Goal: Transaction & Acquisition: Purchase product/service

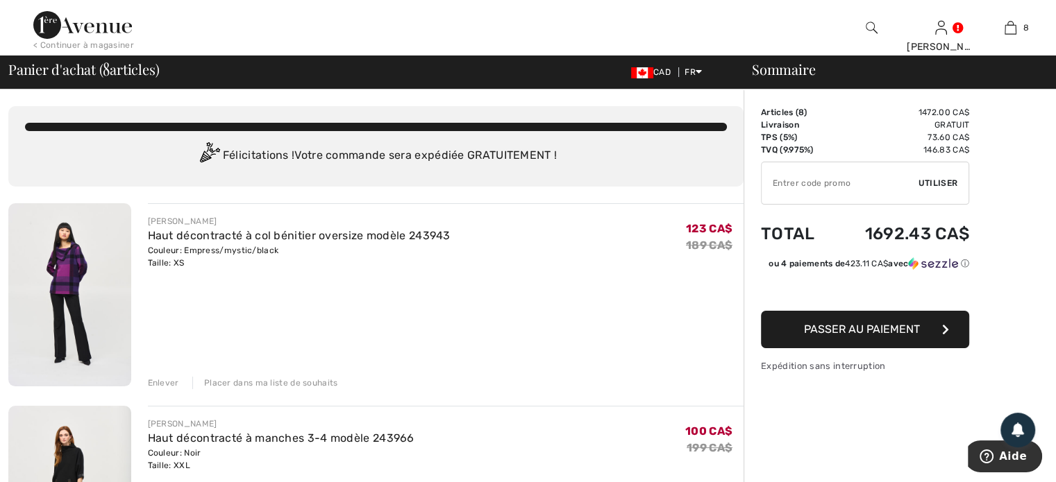
click at [158, 382] on div "Enlever" at bounding box center [163, 383] width 31 height 12
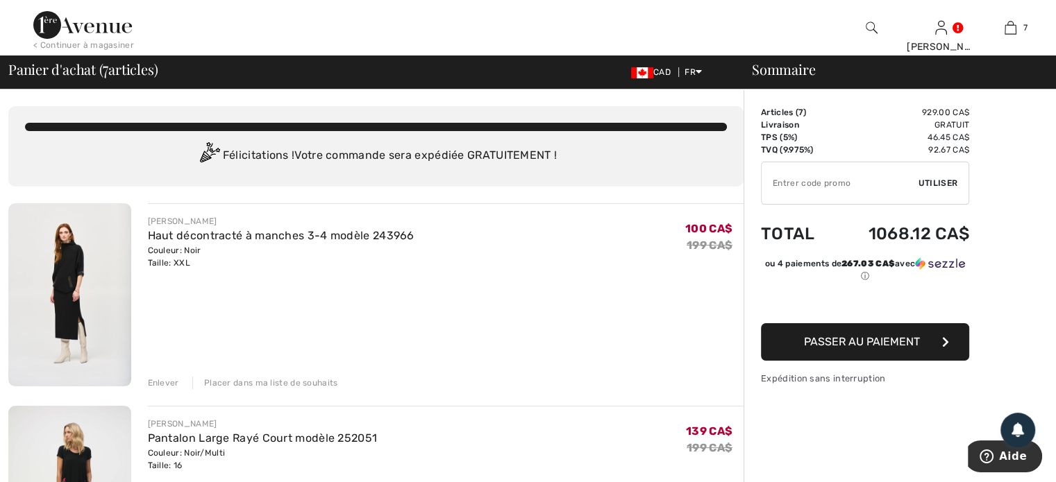
click at [159, 380] on div "Enlever" at bounding box center [163, 383] width 31 height 12
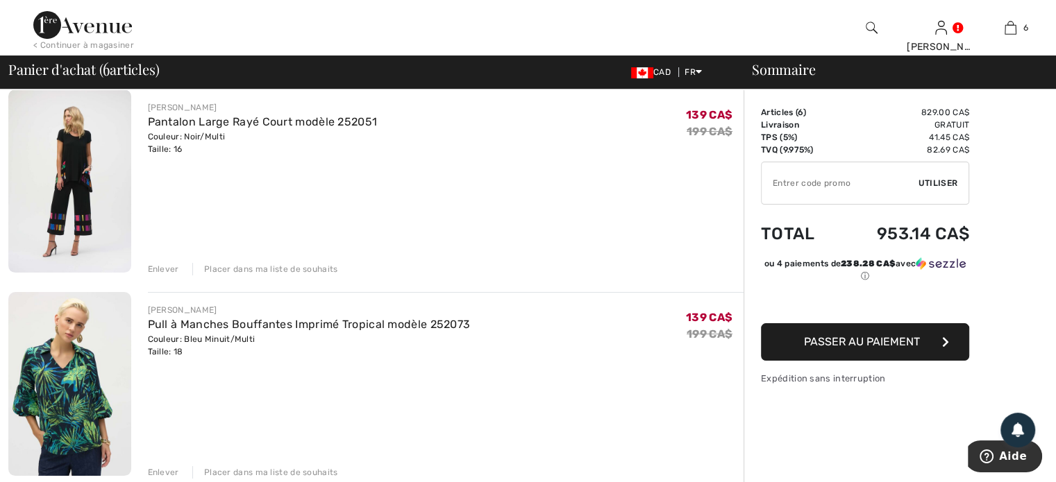
scroll to position [139, 0]
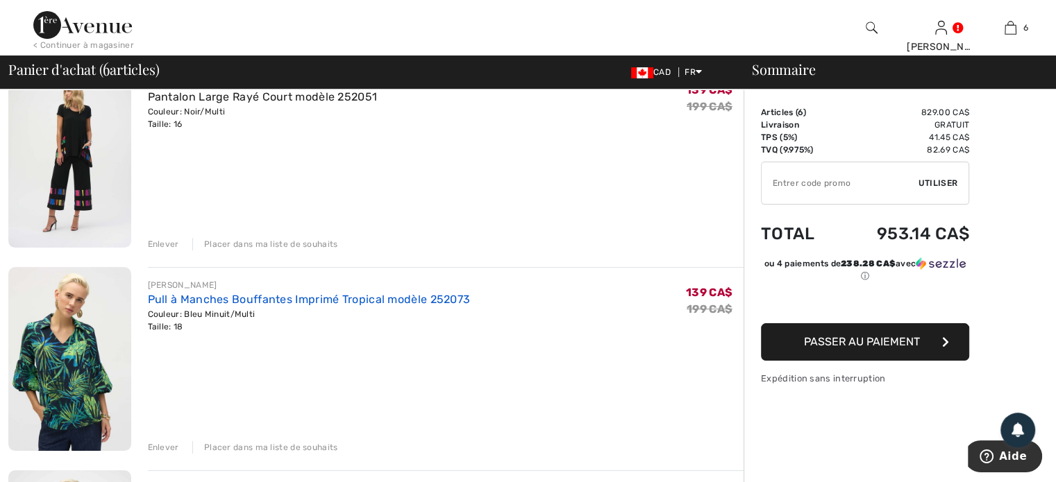
click at [247, 298] on link "Pull à Manches Bouffantes Imprimé Tropical modèle 252073" at bounding box center [309, 299] width 323 height 13
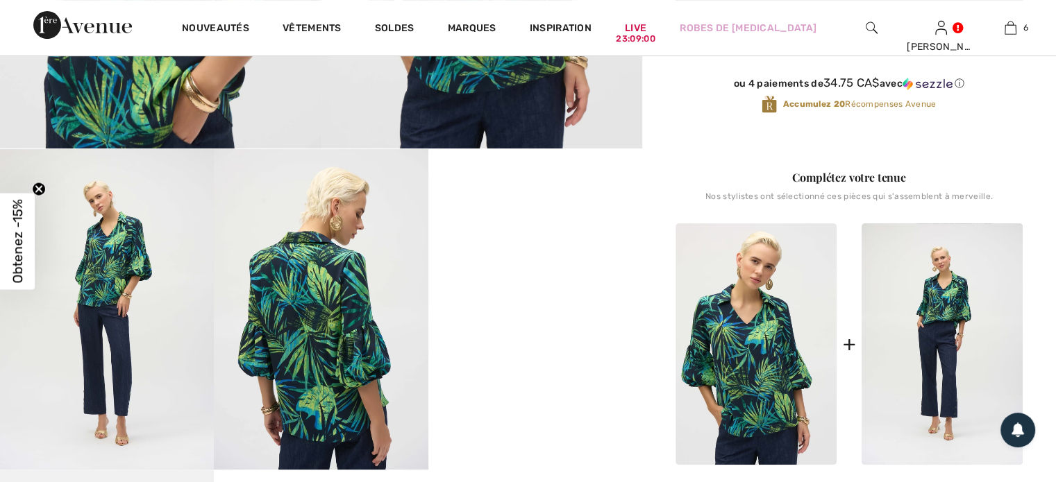
scroll to position [486, 0]
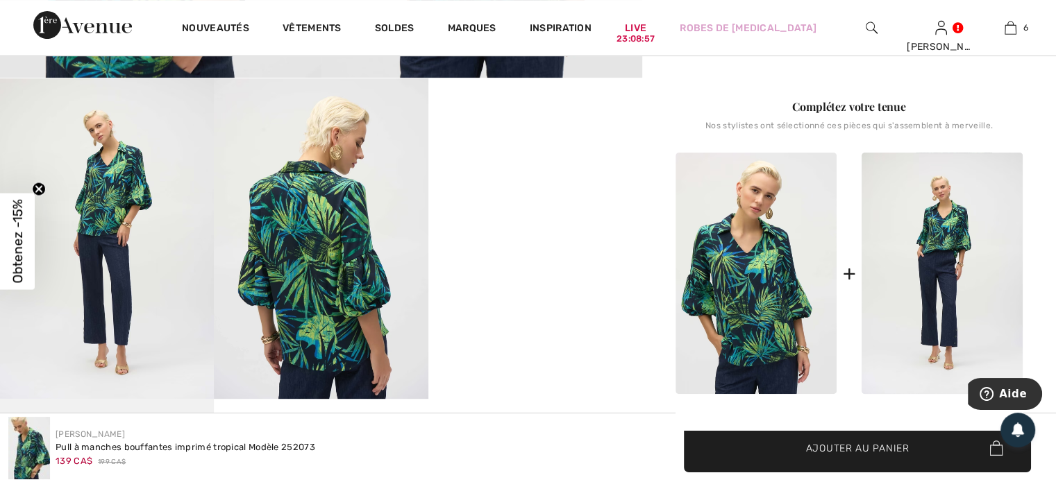
click at [539, 185] on video "Your browser does not support the video tag." at bounding box center [535, 131] width 214 height 107
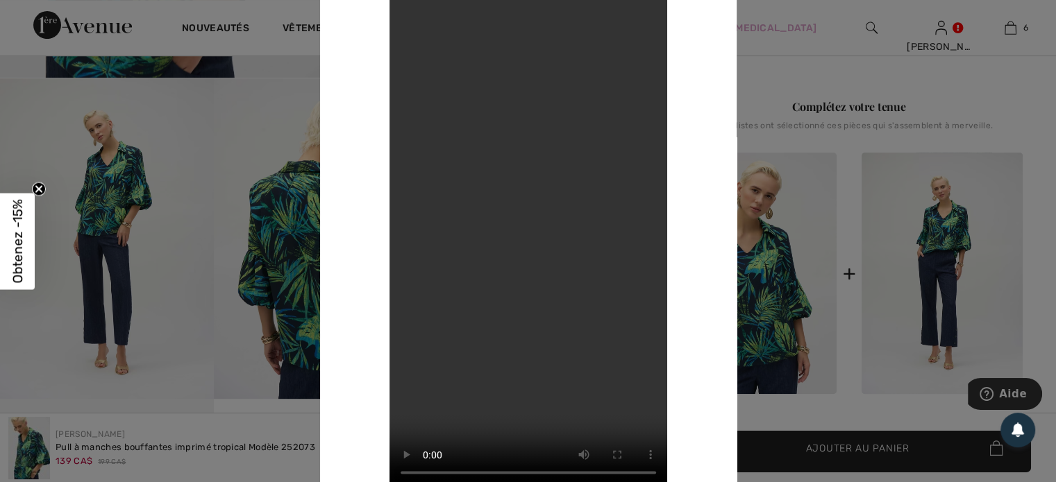
click at [1025, 88] on div at bounding box center [528, 241] width 1056 height 482
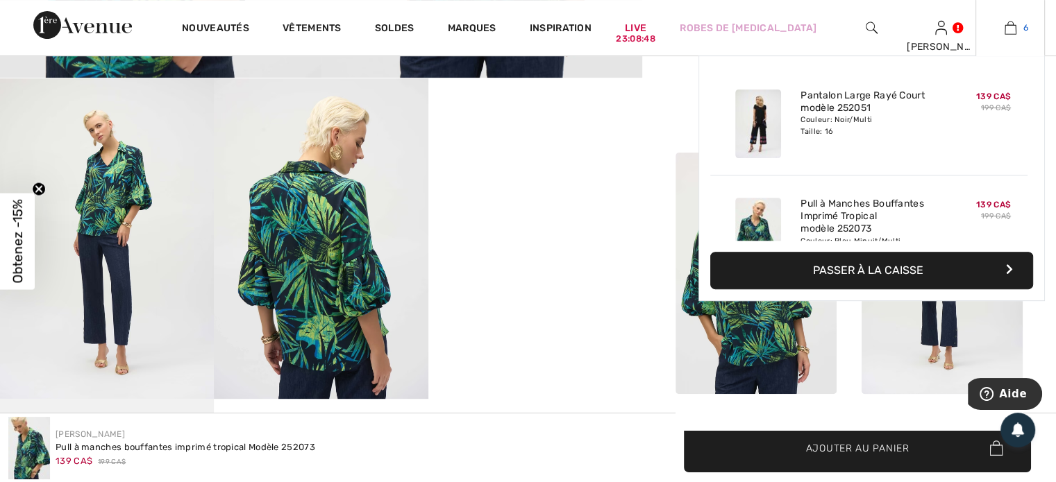
click at [1009, 22] on img at bounding box center [1010, 27] width 12 height 17
click at [907, 262] on button "Passer à la caisse" at bounding box center [871, 270] width 323 height 37
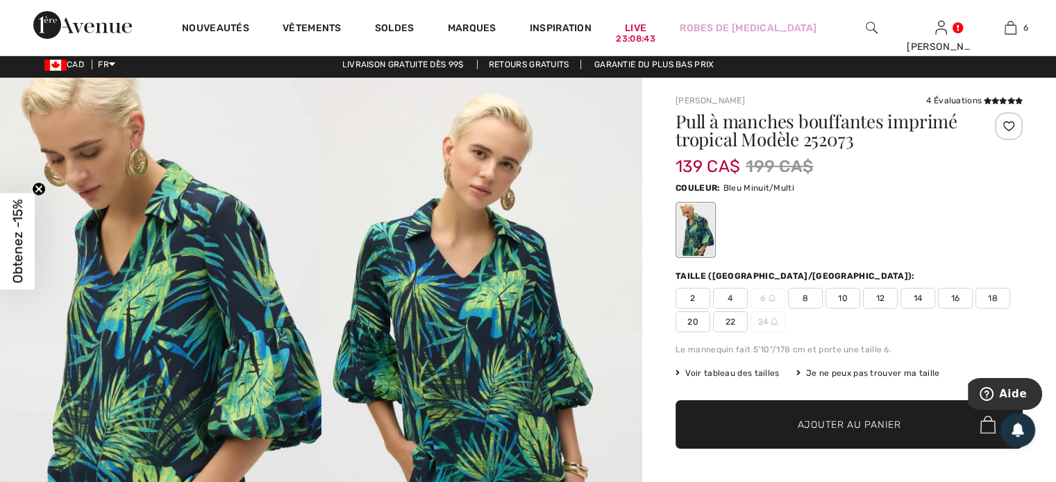
scroll to position [0, 0]
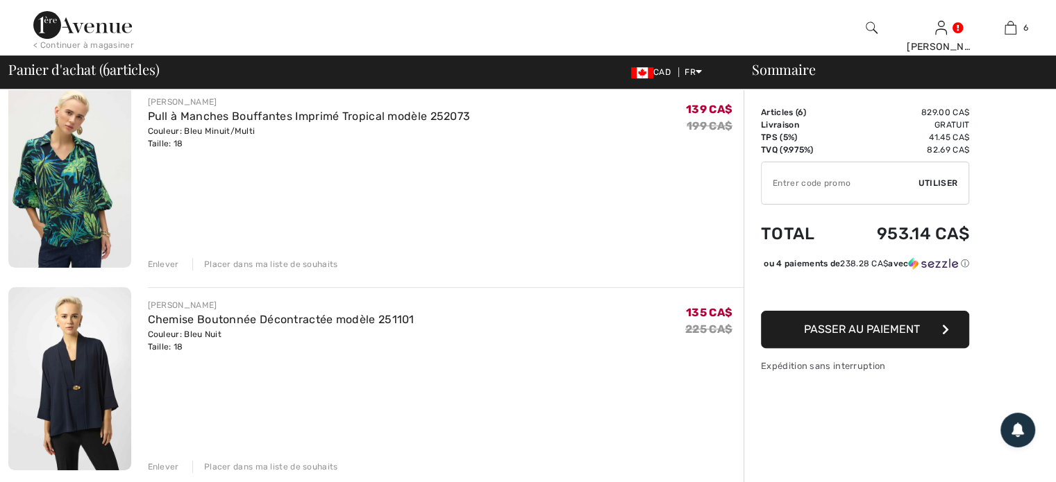
scroll to position [347, 0]
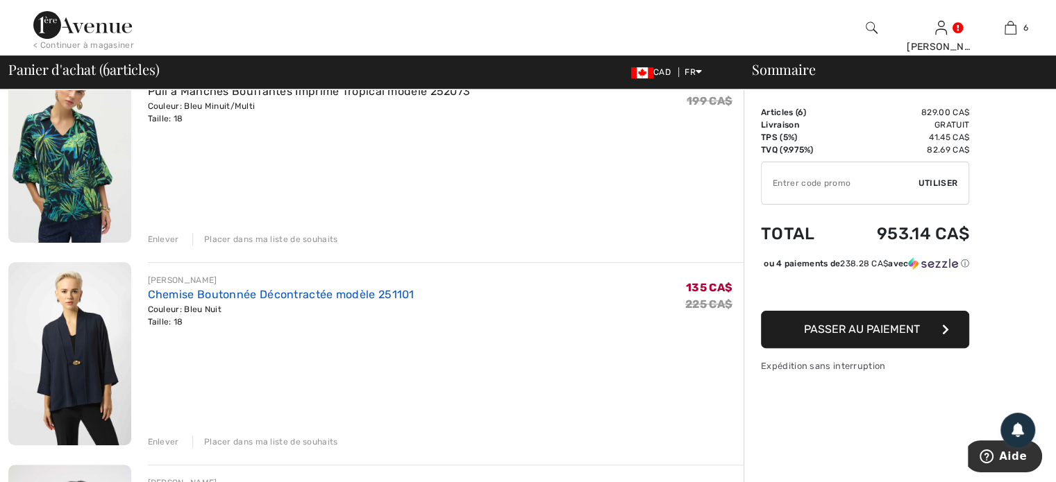
click at [218, 293] on link "Chemise Boutonnée Décontractée modèle 251101" at bounding box center [281, 294] width 267 height 13
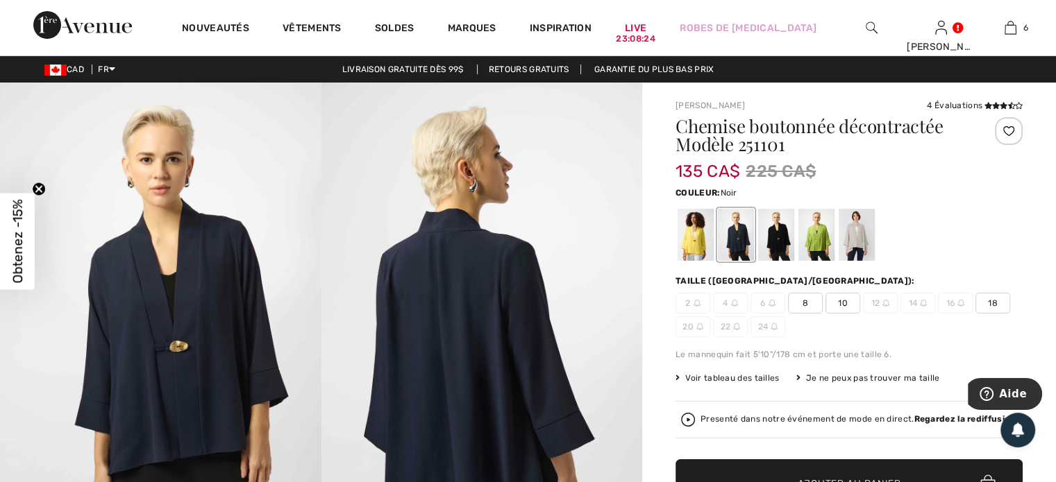
click at [770, 239] on div at bounding box center [776, 235] width 36 height 52
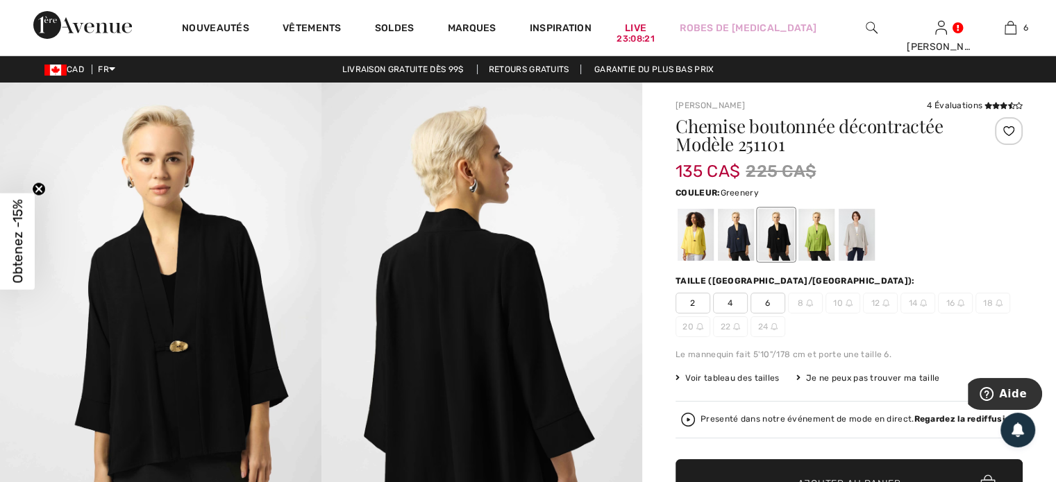
click at [823, 243] on div at bounding box center [816, 235] width 36 height 52
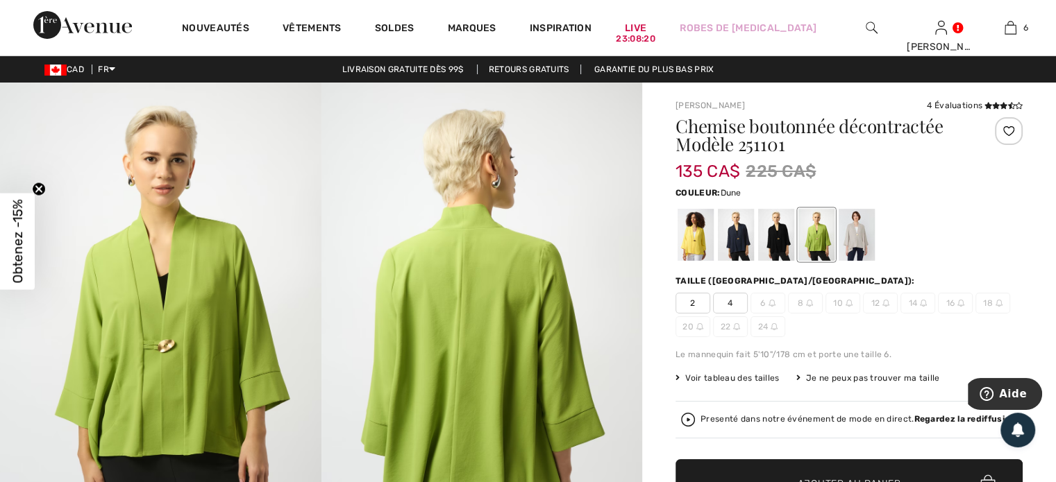
click at [853, 235] on div at bounding box center [856, 235] width 36 height 52
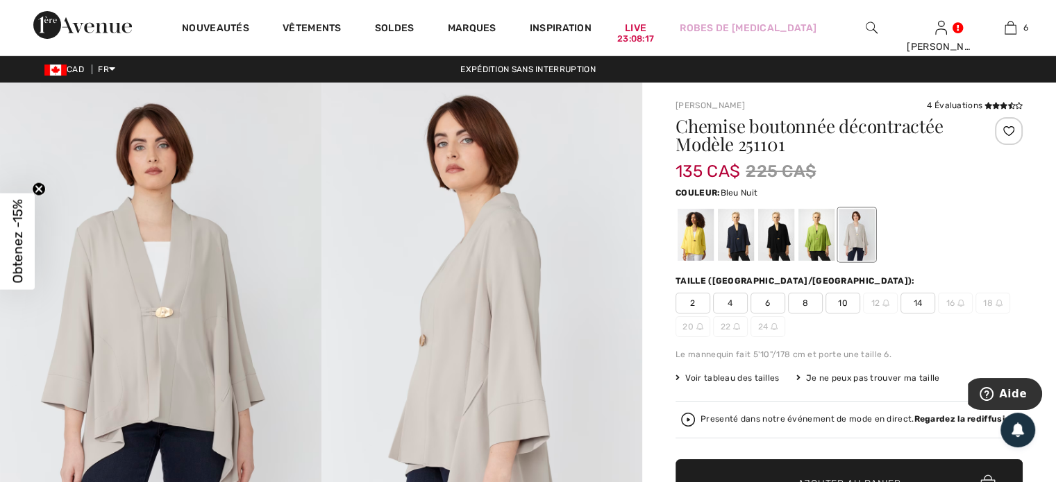
click at [746, 245] on div at bounding box center [736, 235] width 36 height 52
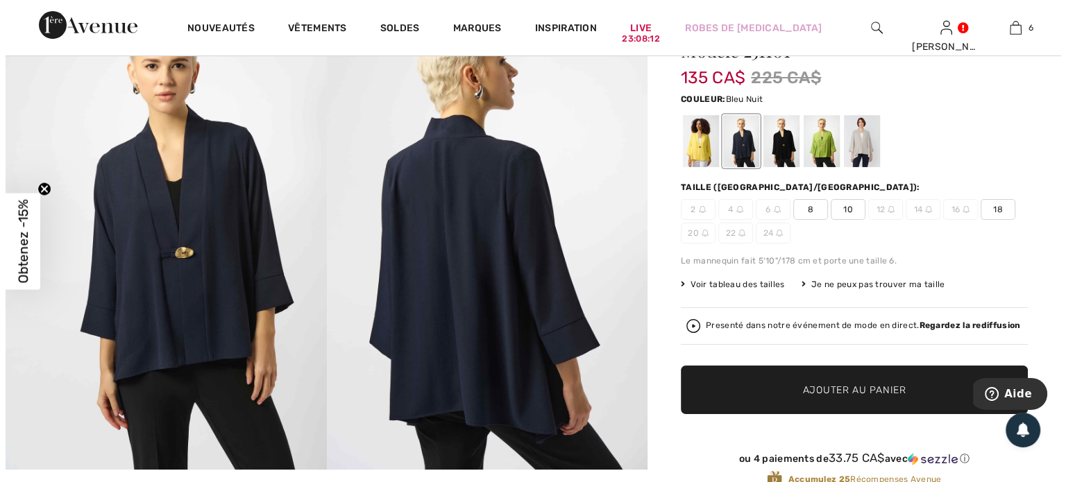
scroll to position [208, 0]
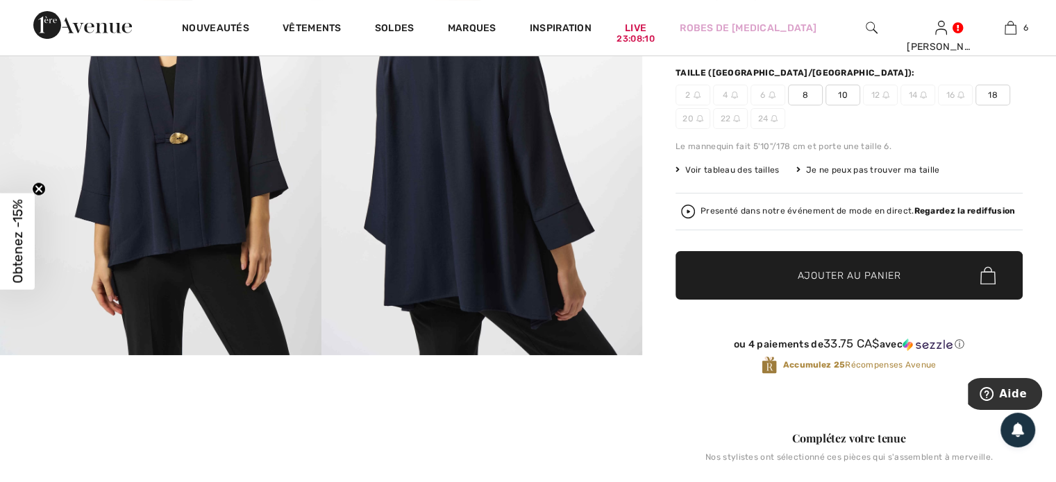
click at [891, 210] on div "Presenté dans notre événement de mode en direct. Regardez la rediffusion" at bounding box center [857, 211] width 314 height 9
